Goal: Task Accomplishment & Management: Manage account settings

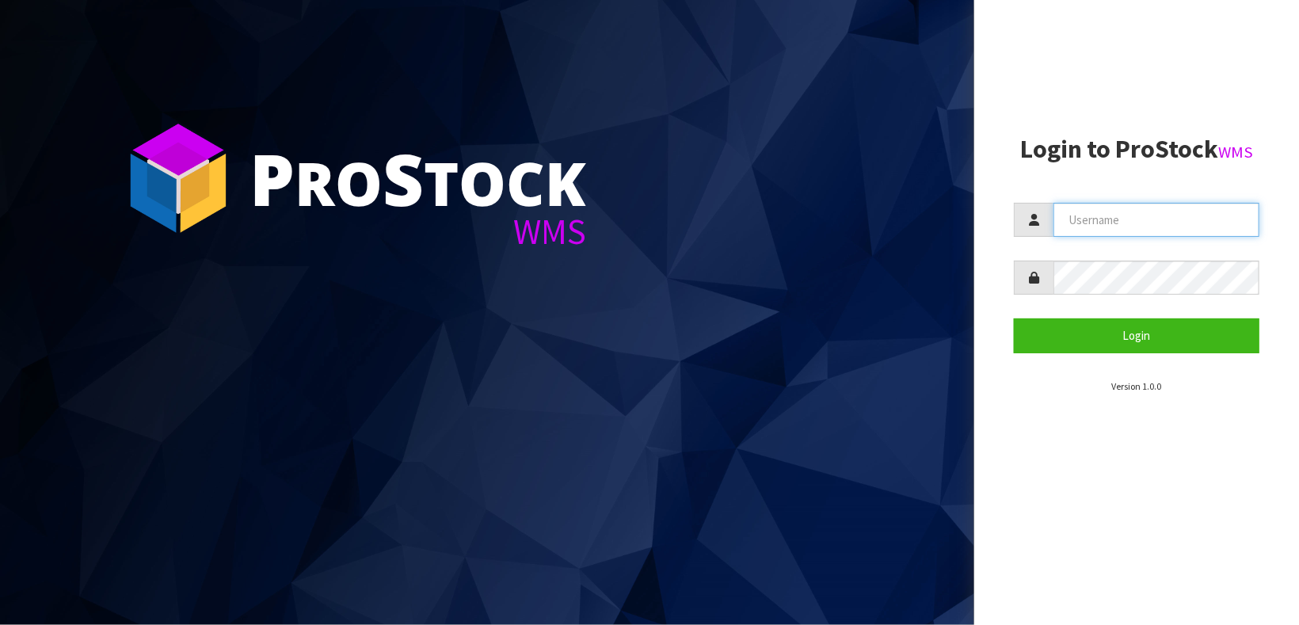
click at [1090, 210] on input "text" at bounding box center [1156, 220] width 206 height 34
type input "za"
click at [1114, 223] on input "za" at bounding box center [1156, 220] width 206 height 34
type input "[PERSON_NAME]"
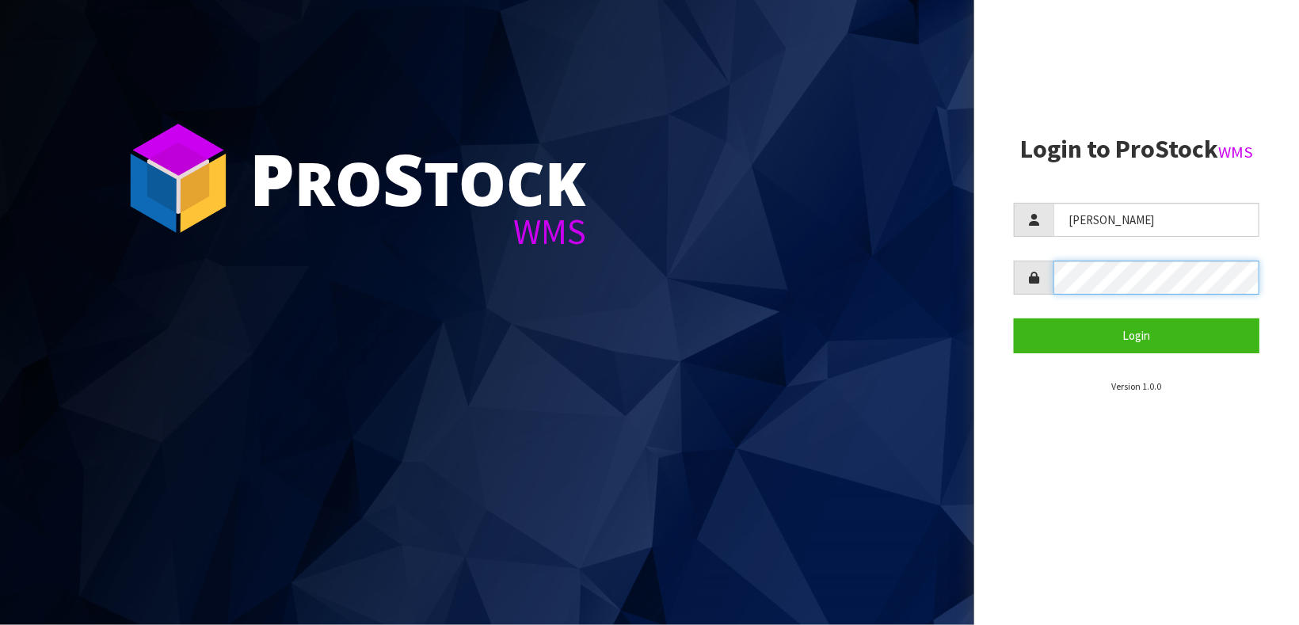
click at [1014, 318] on button "Login" at bounding box center [1137, 335] width 246 height 34
